Goal: Task Accomplishment & Management: Manage account settings

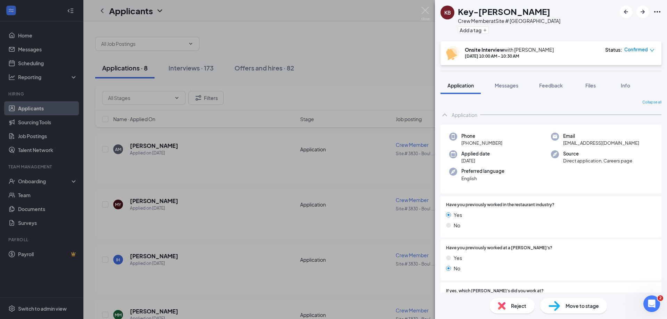
click at [653, 51] on icon "down" at bounding box center [652, 50] width 5 height 5
click at [601, 81] on div "Mark complete" at bounding box center [620, 82] width 58 height 8
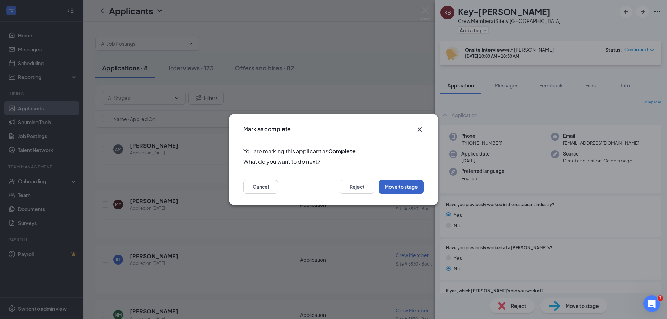
click at [405, 185] on button "Move to stage" at bounding box center [401, 187] width 45 height 14
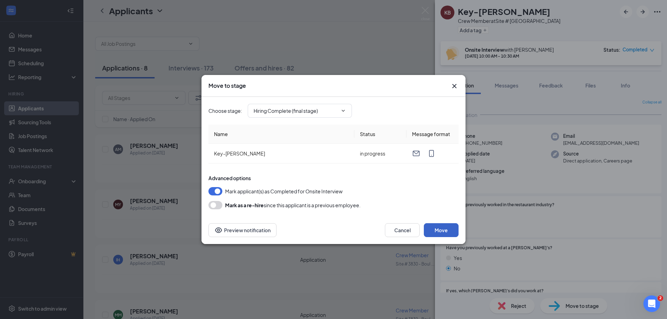
click at [435, 234] on button "Move" at bounding box center [441, 230] width 35 height 14
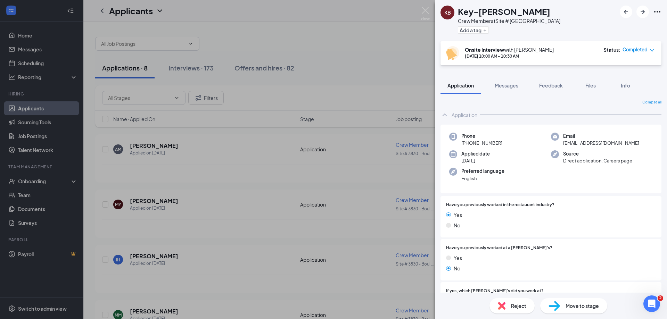
click at [30, 182] on div "KB Key-Essence [PERSON_NAME] Crew Member at Site # 3830 - Boulevard Add a tag O…" at bounding box center [333, 159] width 667 height 319
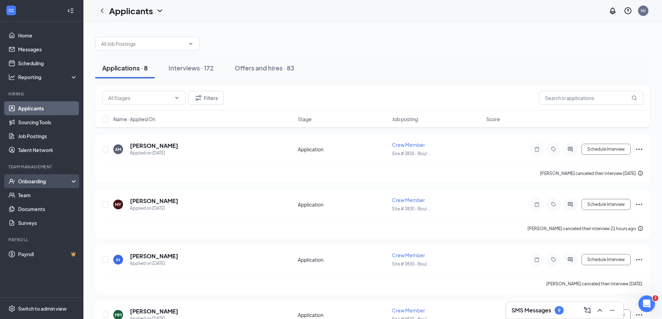
click at [34, 179] on div "Onboarding" at bounding box center [44, 181] width 53 height 7
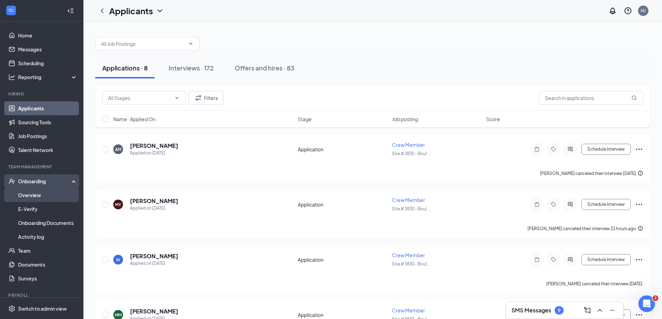
click at [32, 192] on link "Overview" at bounding box center [47, 195] width 59 height 14
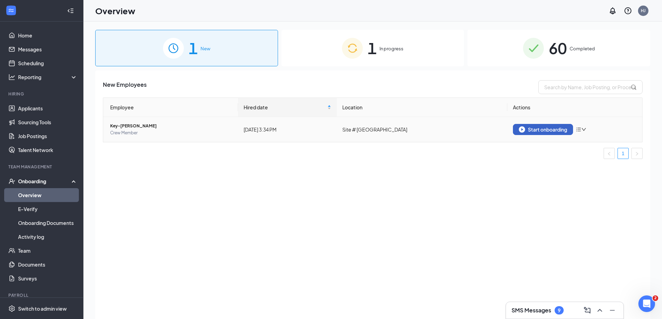
click at [545, 128] on div "Start onboarding" at bounding box center [543, 129] width 48 height 6
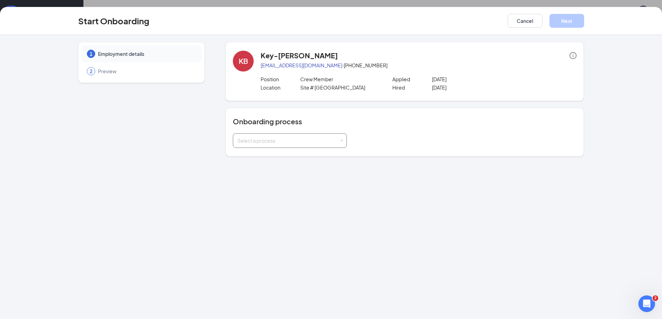
click at [255, 142] on div "Select a process" at bounding box center [288, 140] width 102 height 7
click at [253, 154] on span "Crew Member Onboarding Process" at bounding box center [276, 155] width 81 height 6
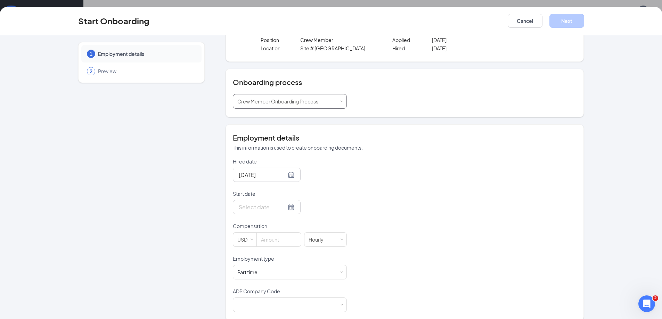
scroll to position [48, 0]
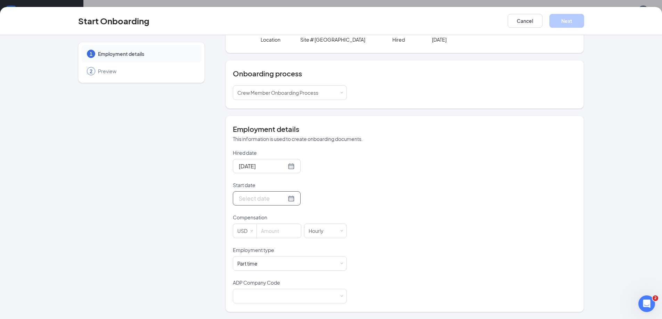
click at [255, 199] on input "Start date" at bounding box center [263, 198] width 48 height 9
type input "[DATE]"
click at [267, 261] on div "16" at bounding box center [268, 260] width 8 height 8
click at [261, 236] on input at bounding box center [279, 231] width 44 height 14
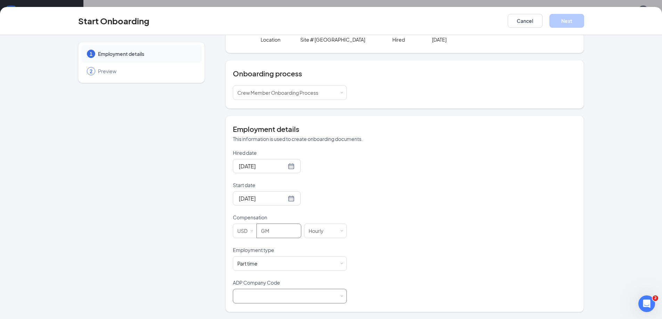
type input "GM"
click at [255, 292] on div at bounding box center [289, 296] width 105 height 14
click at [254, 309] on li "B6X - Wenmarr Management Company LLC" at bounding box center [287, 310] width 114 height 11
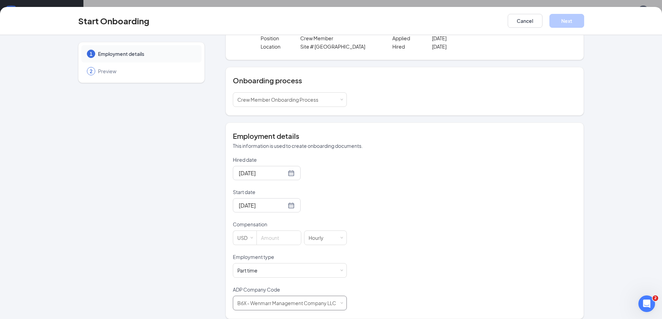
scroll to position [48, 0]
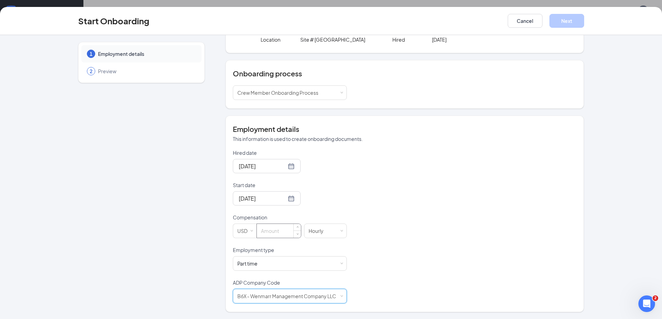
click at [259, 230] on input at bounding box center [279, 231] width 44 height 14
type input "13"
click at [272, 243] on form "Hired date [DATE] Start date [DATE] [DATE] Su Mo Tu We Th Fr Sa 31 1 2 3 4 5 6 …" at bounding box center [290, 226] width 114 height 154
click at [565, 19] on button "Next" at bounding box center [566, 21] width 35 height 14
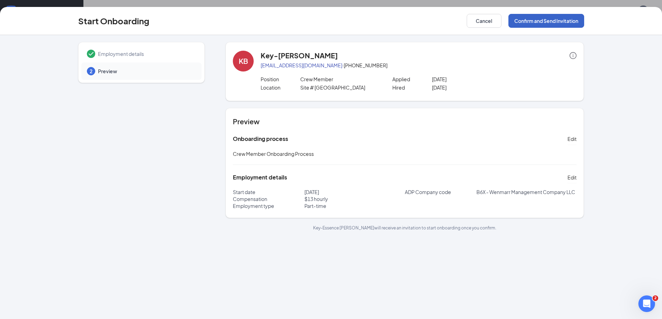
click at [546, 20] on button "Confirm and Send Invitation" at bounding box center [546, 21] width 76 height 14
